Goal: Task Accomplishment & Management: Manage account settings

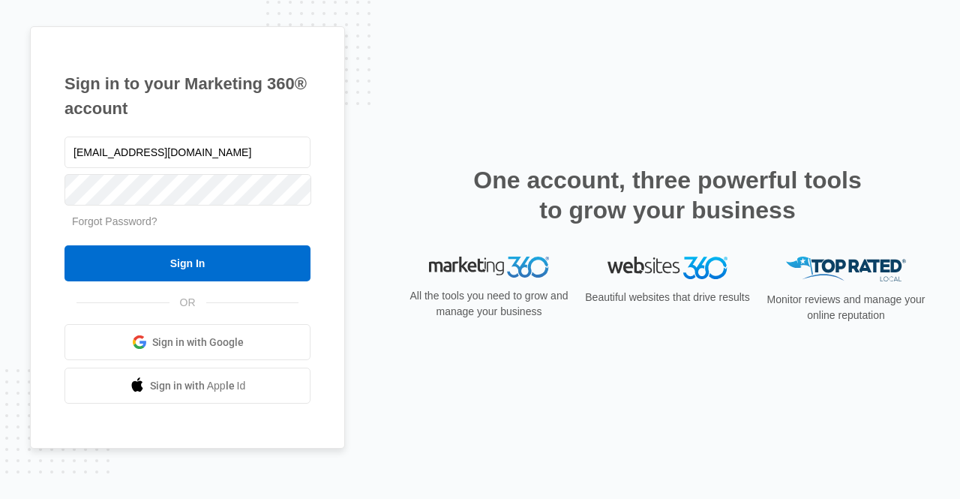
type input "[EMAIL_ADDRESS][DOMAIN_NAME]"
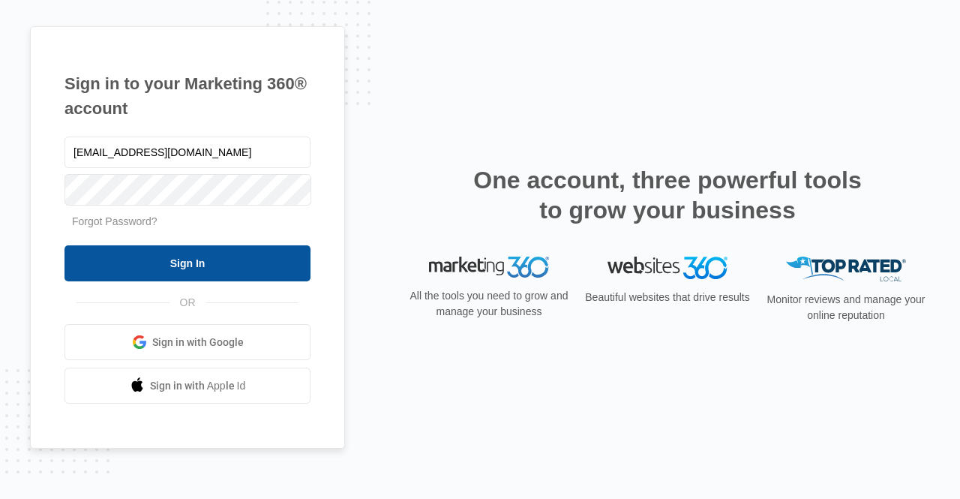
click at [229, 251] on input "Sign In" at bounding box center [187, 263] width 246 height 36
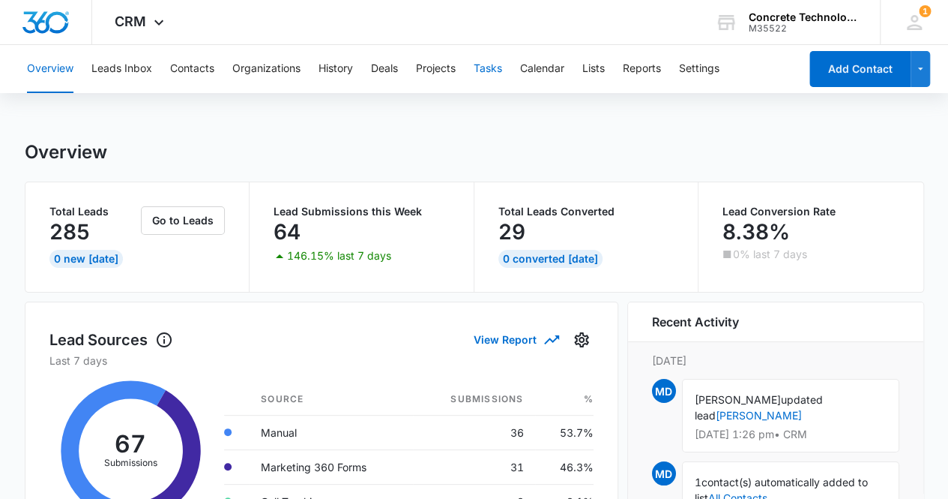
click at [481, 73] on button "Tasks" at bounding box center [488, 69] width 28 height 48
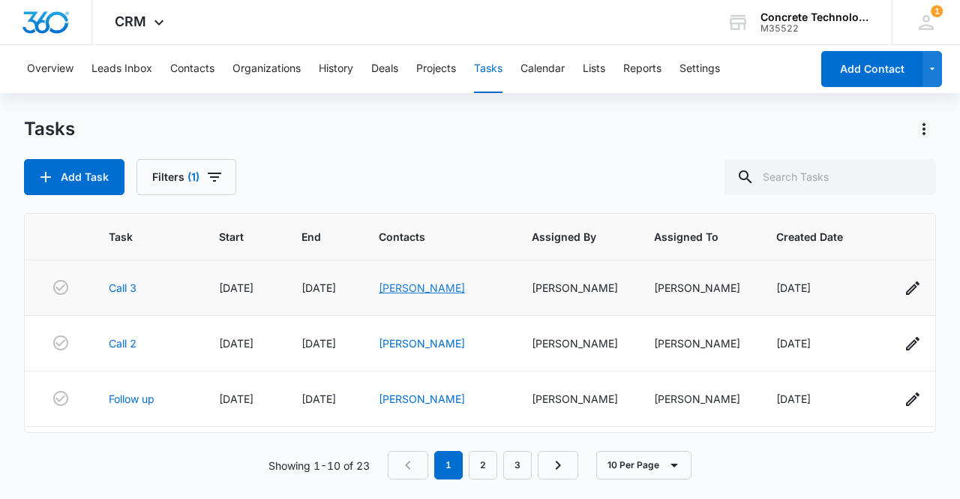
click at [429, 289] on link "[PERSON_NAME]" at bounding box center [422, 287] width 86 height 13
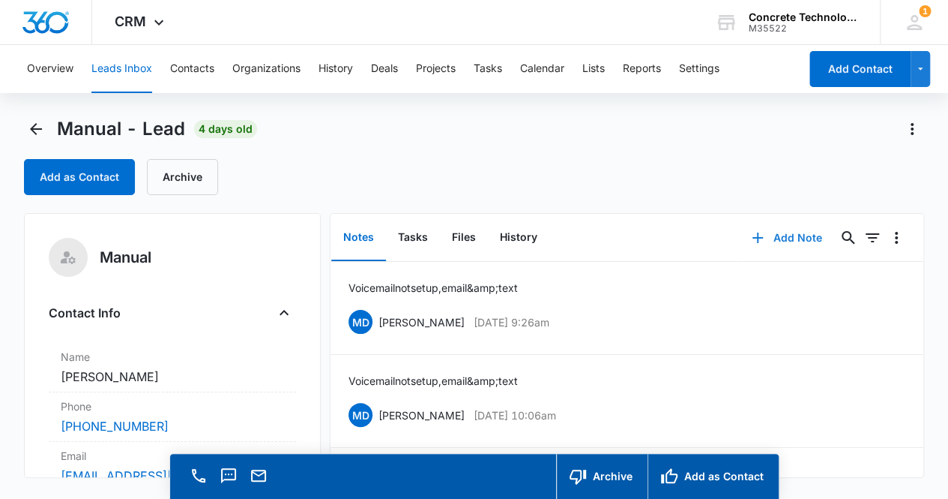
click at [769, 238] on button "Add Note" at bounding box center [787, 238] width 100 height 36
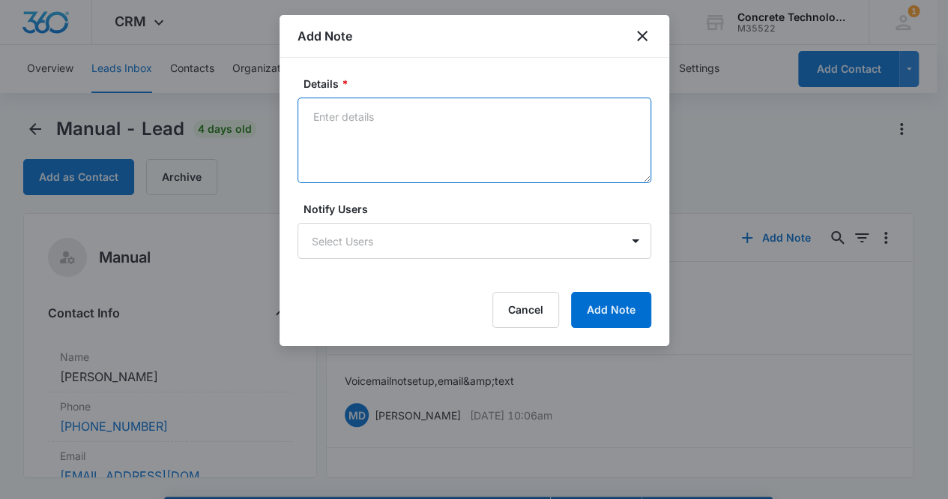
click at [408, 140] on textarea "Details *" at bounding box center [475, 139] width 354 height 85
type textarea "Voicemail not set up, email & text"
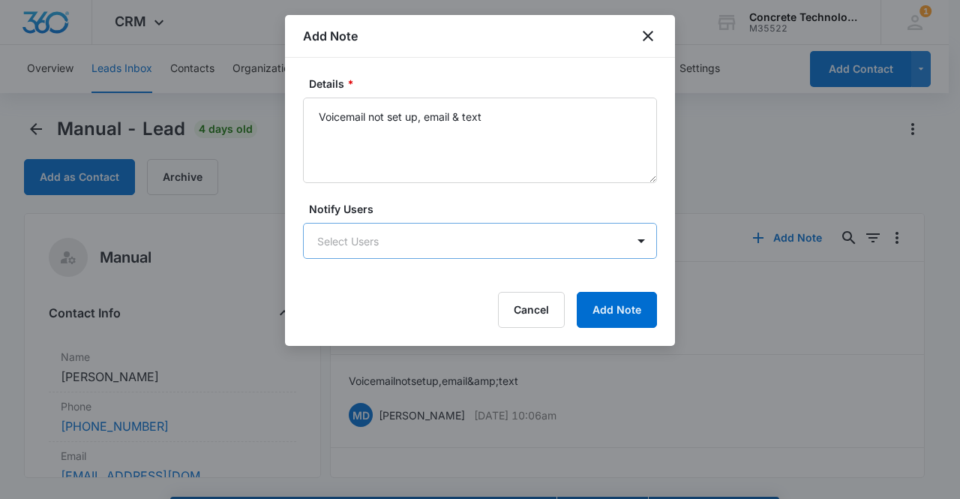
click at [471, 229] on body "CRM Apps Reputation Websites Forms CRM Email Social Content Ads Intelligence Fi…" at bounding box center [480, 270] width 960 height 541
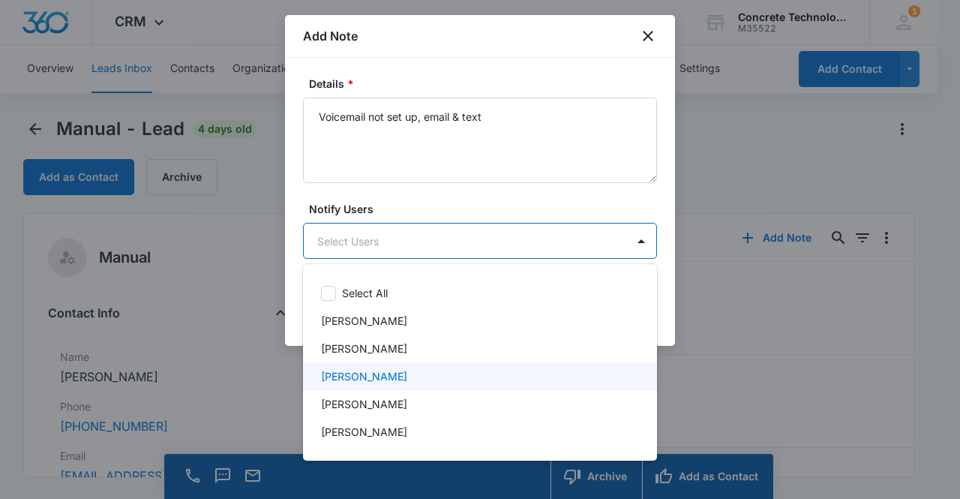
click at [427, 376] on div "[PERSON_NAME]" at bounding box center [478, 376] width 315 height 16
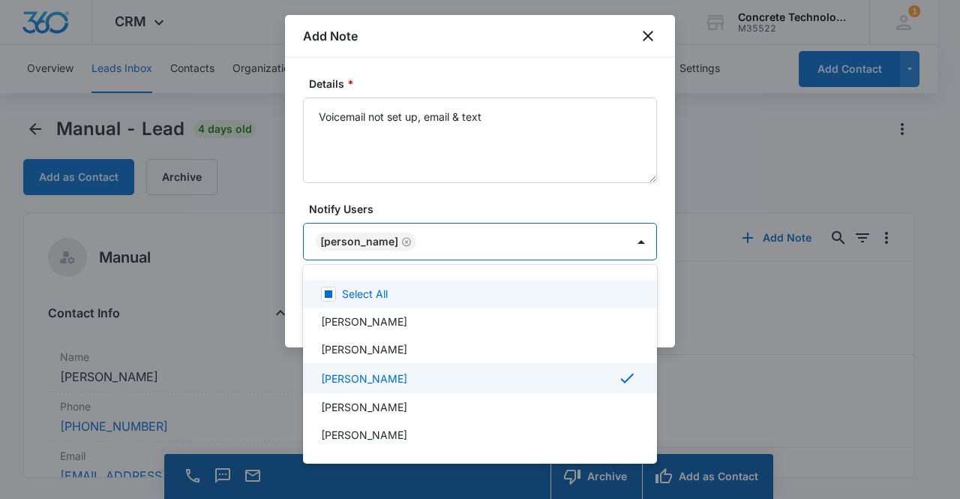
click at [364, 247] on div at bounding box center [480, 249] width 960 height 499
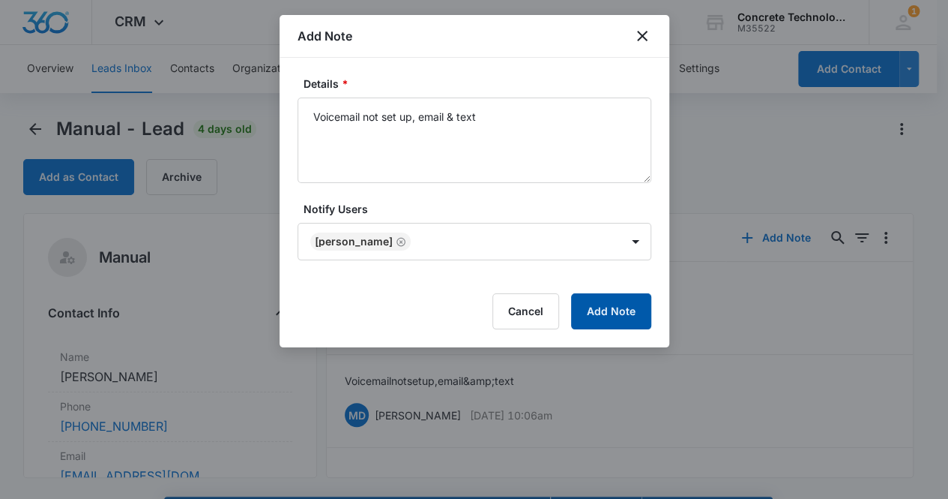
click at [605, 304] on button "Add Note" at bounding box center [611, 311] width 80 height 36
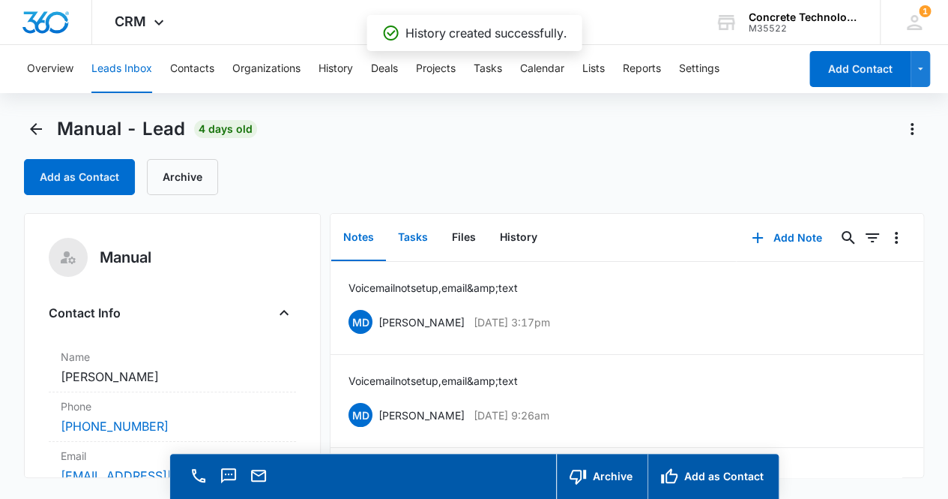
click at [406, 238] on button "Tasks" at bounding box center [413, 237] width 54 height 46
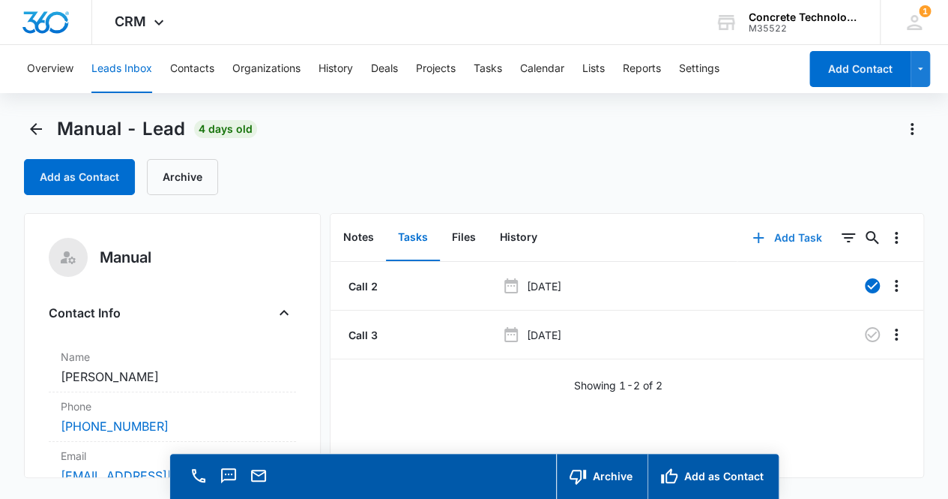
click at [789, 242] on button "Add Task" at bounding box center [787, 238] width 99 height 36
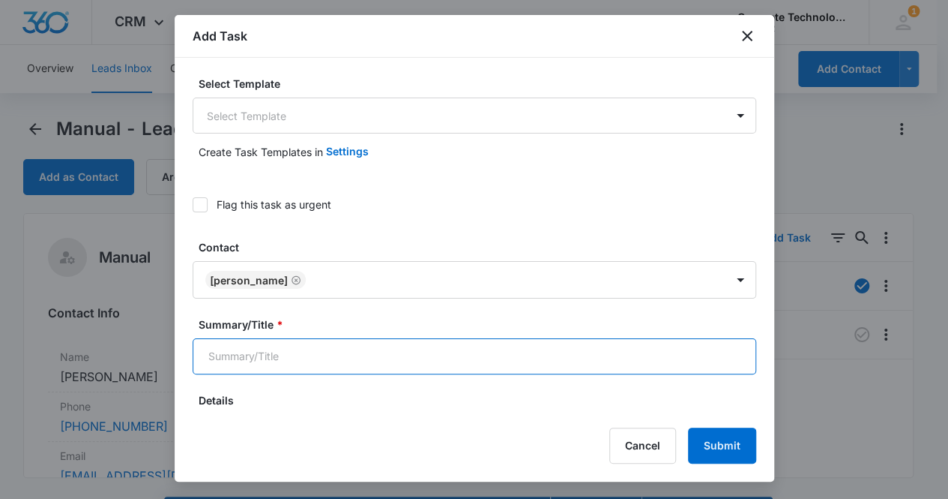
click at [373, 341] on input "Summary/Title *" at bounding box center [475, 356] width 564 height 36
type input "Call 4"
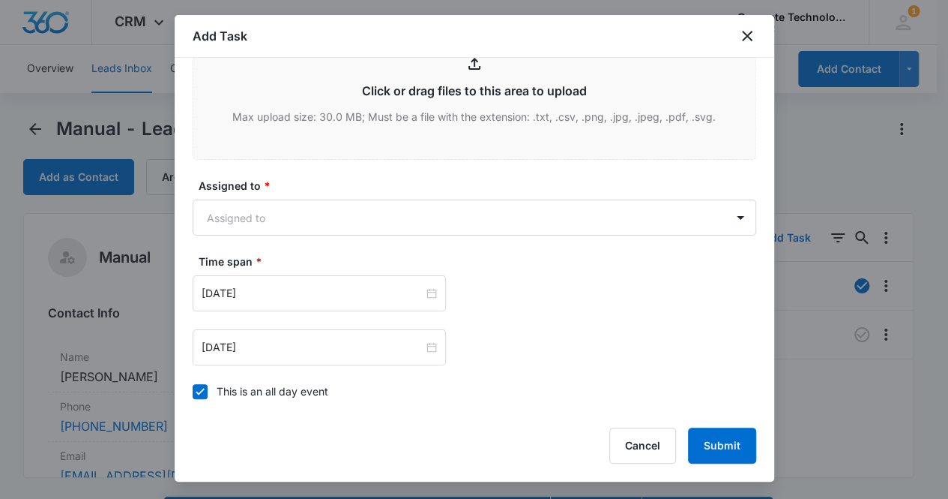
scroll to position [706, 0]
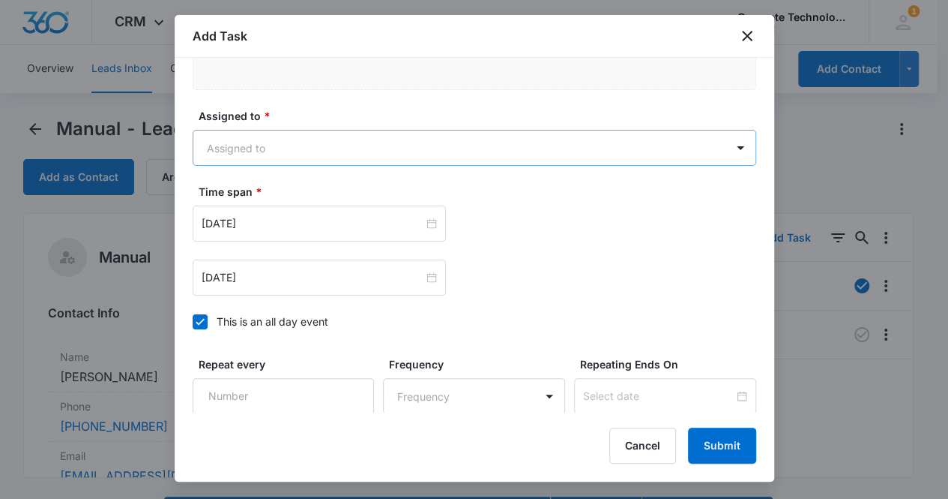
click at [332, 151] on body "CRM Apps Reputation Websites Forms CRM Email Social Content Ads Intelligence Fi…" at bounding box center [474, 270] width 948 height 541
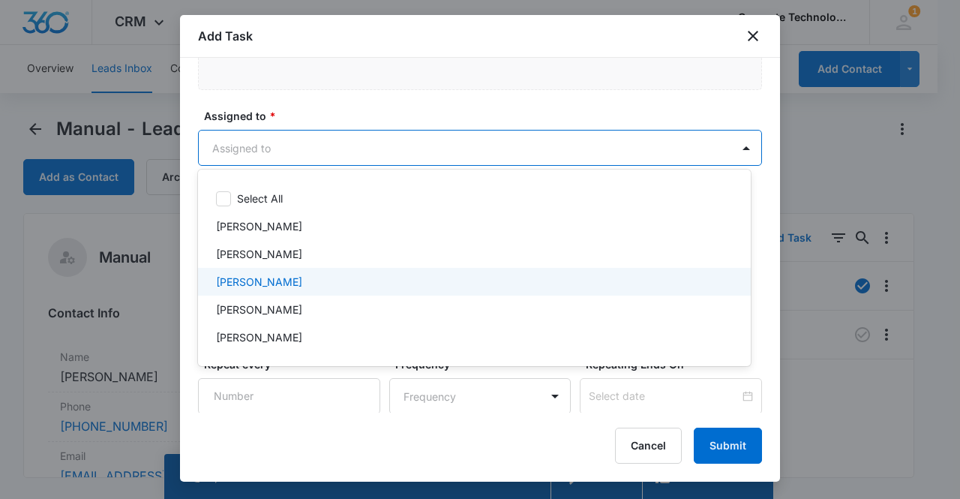
click at [289, 272] on div "[PERSON_NAME]" at bounding box center [474, 282] width 553 height 28
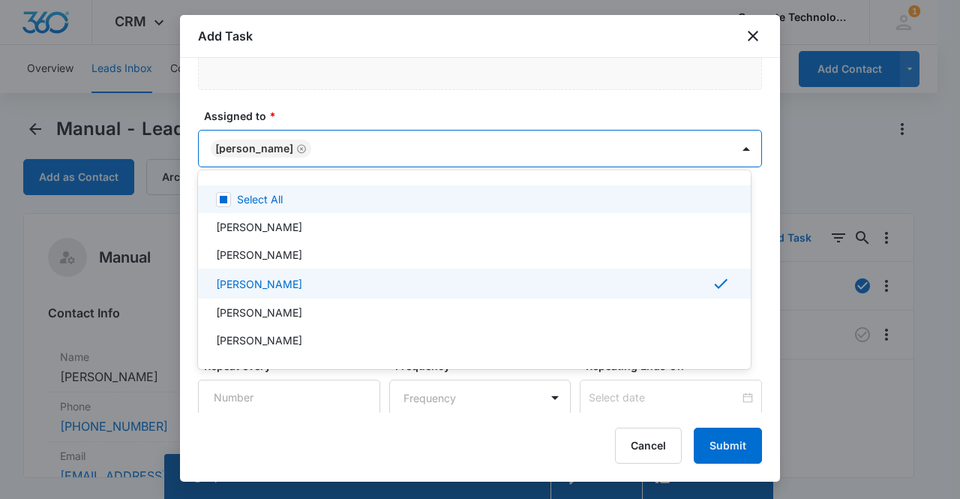
click at [223, 143] on div at bounding box center [480, 249] width 960 height 499
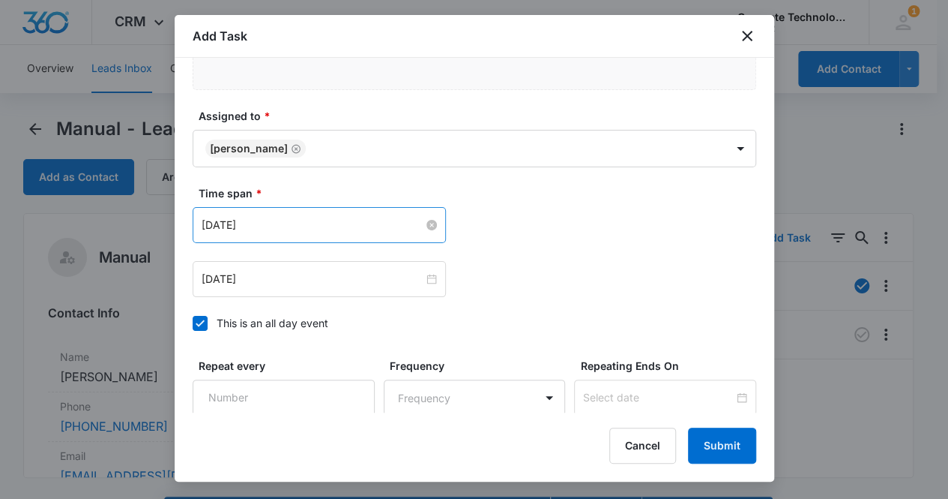
click at [268, 228] on input "[DATE]" at bounding box center [313, 225] width 222 height 16
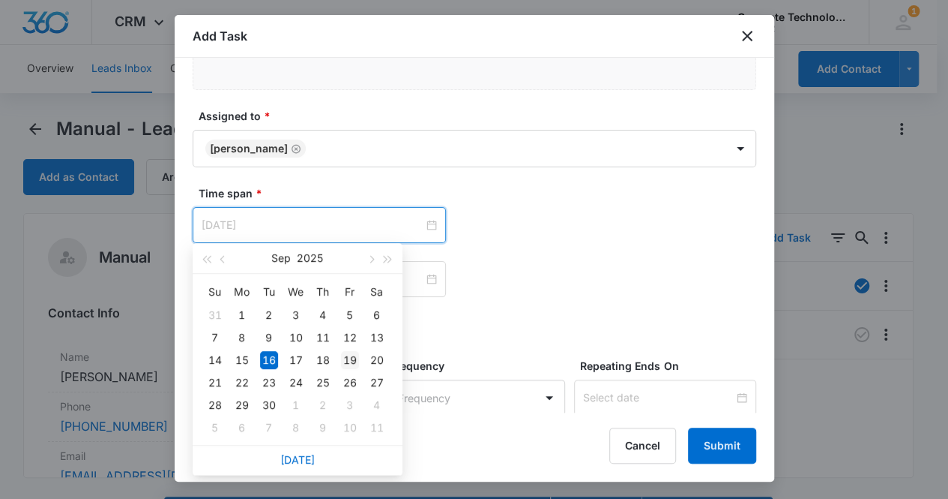
type input "[DATE]"
click at [353, 355] on div "19" at bounding box center [350, 360] width 18 height 18
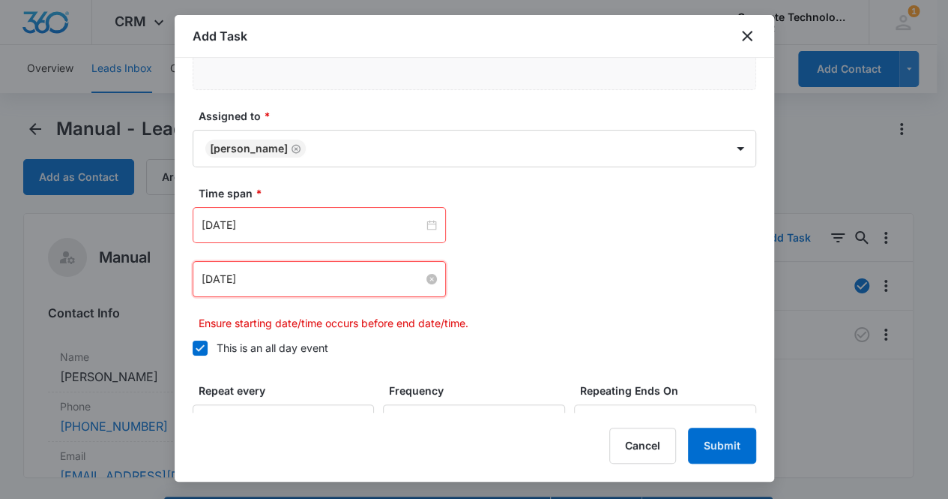
click at [283, 271] on input "[DATE]" at bounding box center [313, 279] width 222 height 16
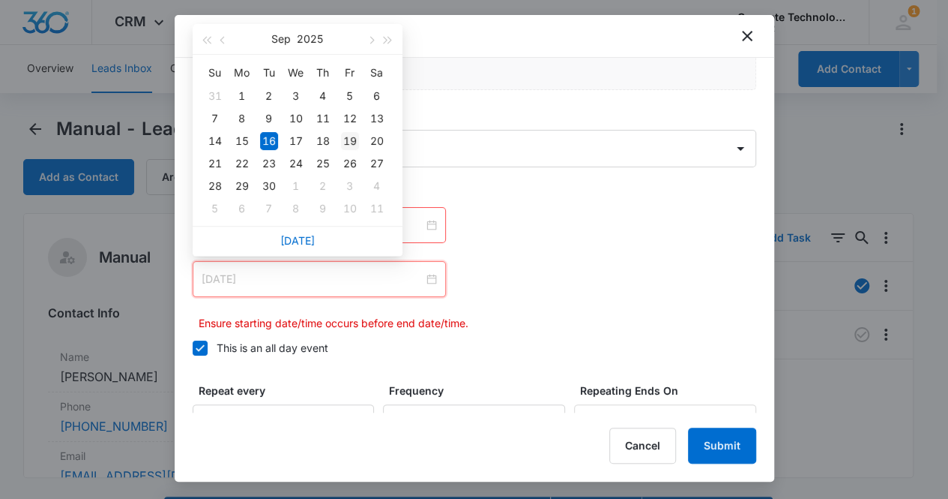
type input "[DATE]"
click at [346, 142] on div "19" at bounding box center [350, 141] width 18 height 18
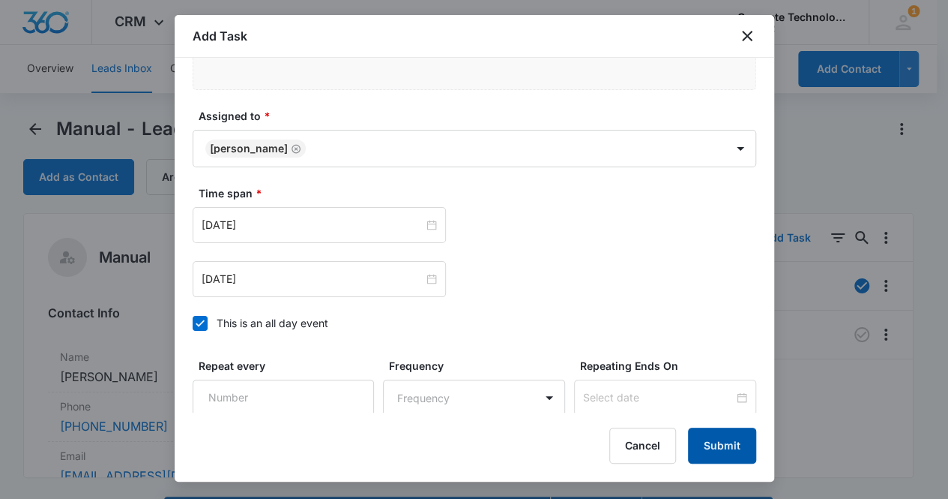
click at [718, 447] on button "Submit" at bounding box center [722, 445] width 68 height 36
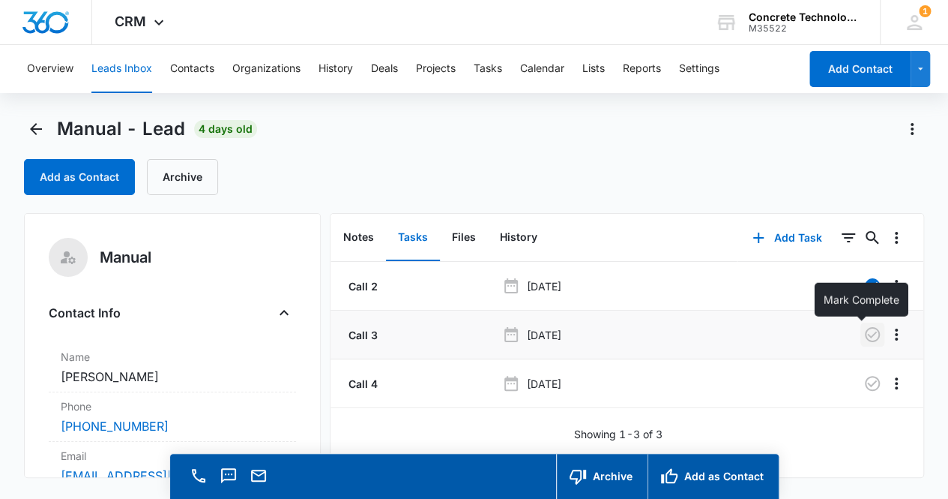
click at [864, 339] on icon "button" at bounding box center [873, 334] width 18 height 18
click at [352, 239] on button "Notes" at bounding box center [358, 237] width 55 height 46
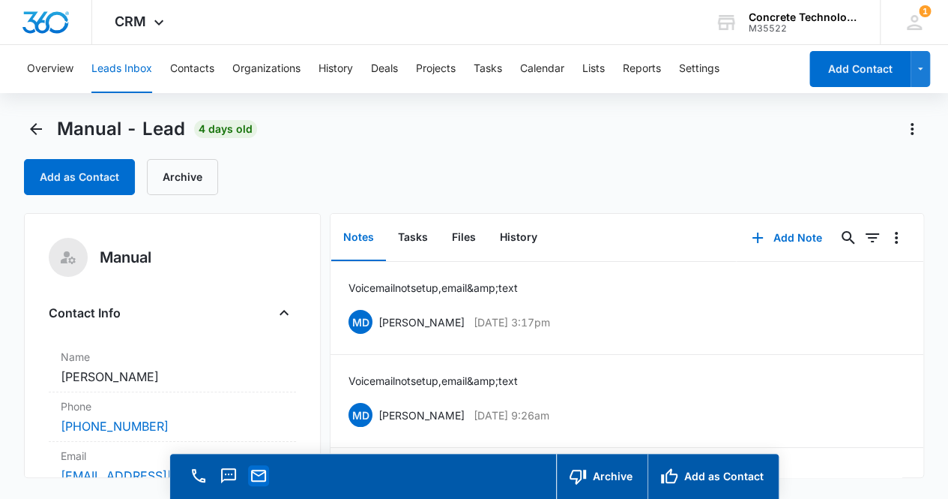
click at [254, 481] on icon "Email" at bounding box center [258, 475] width 15 height 12
click at [37, 130] on icon "Back" at bounding box center [36, 129] width 18 height 18
